Goal: Task Accomplishment & Management: Manage account settings

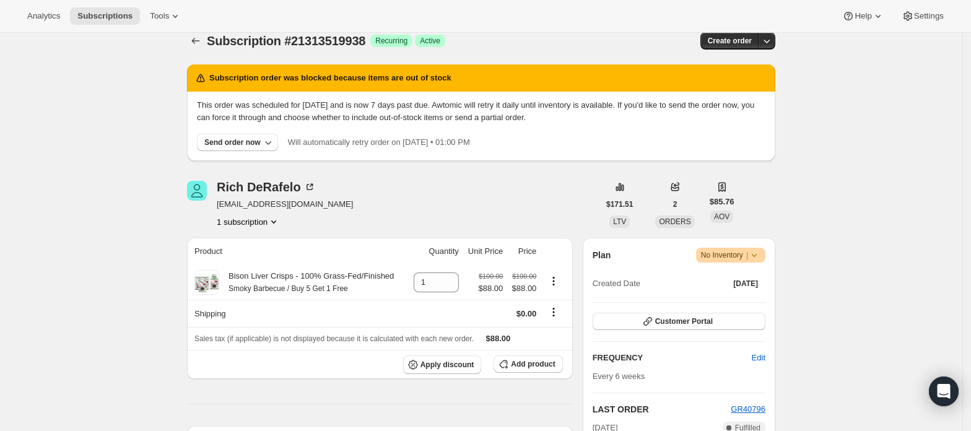
scroll to position [14, 0]
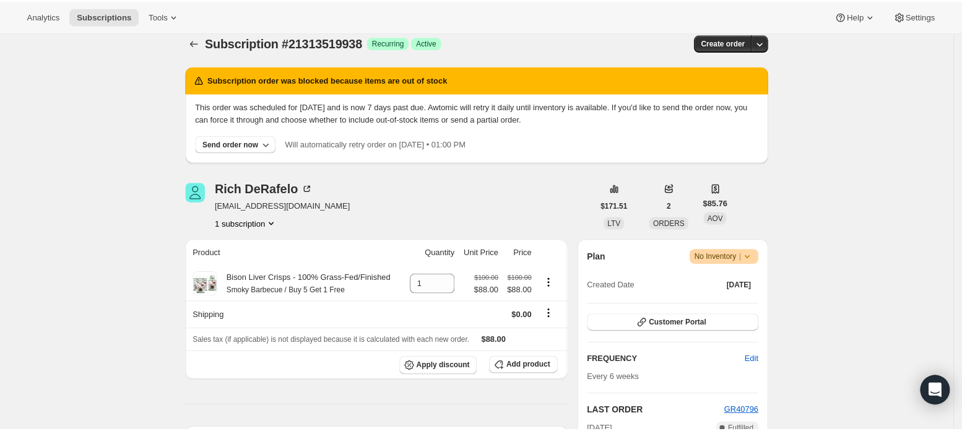
scroll to position [15, 0]
